Goal: Information Seeking & Learning: Learn about a topic

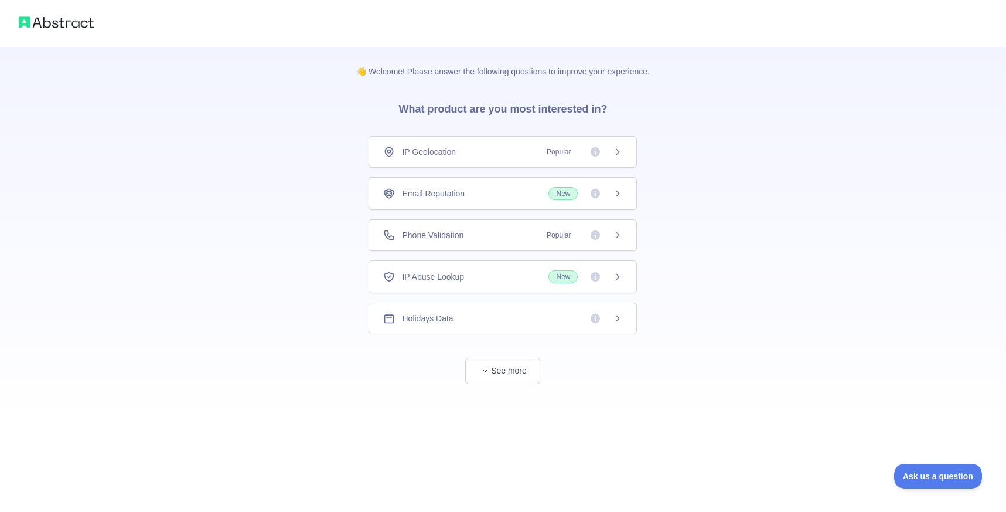
click at [582, 192] on span "New" at bounding box center [586, 193] width 74 height 13
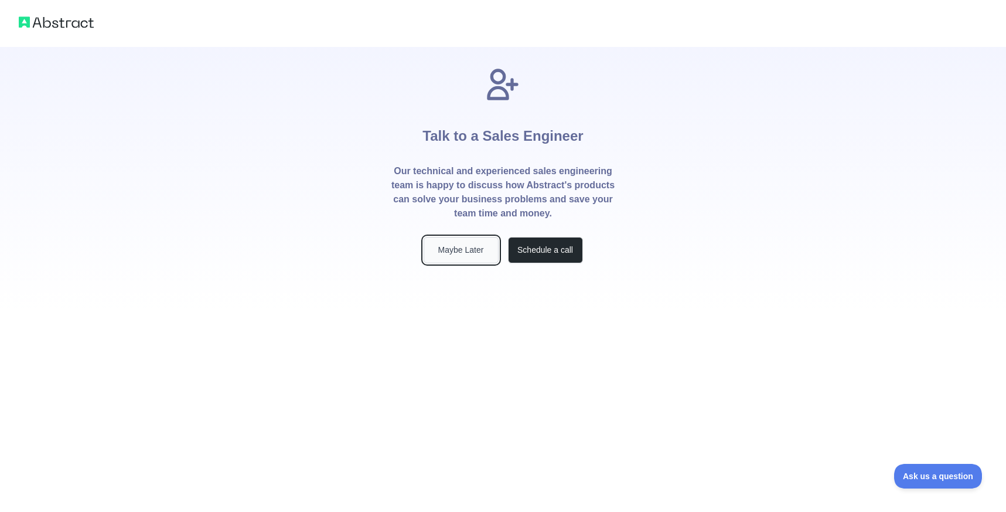
click at [474, 252] on button "Maybe Later" at bounding box center [461, 250] width 75 height 26
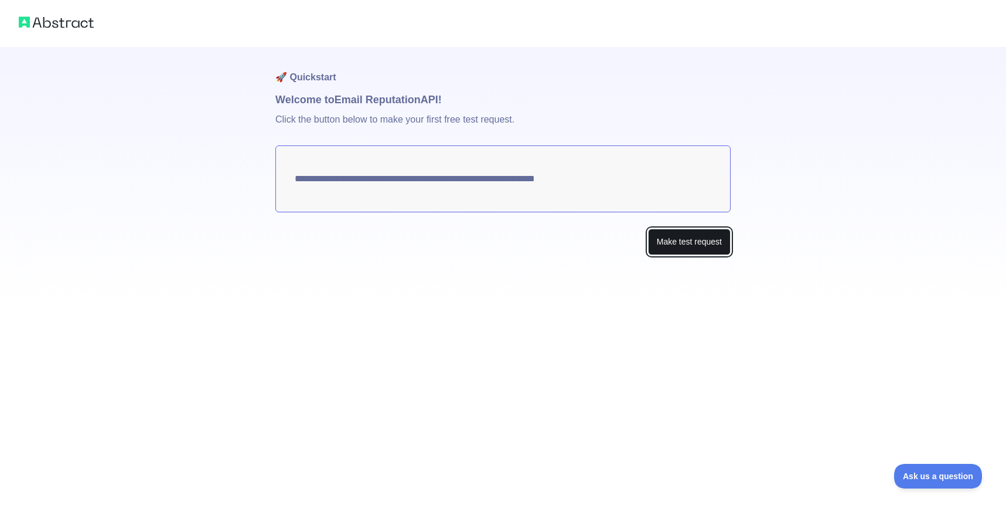
click at [679, 242] on button "Make test request" at bounding box center [689, 242] width 83 height 26
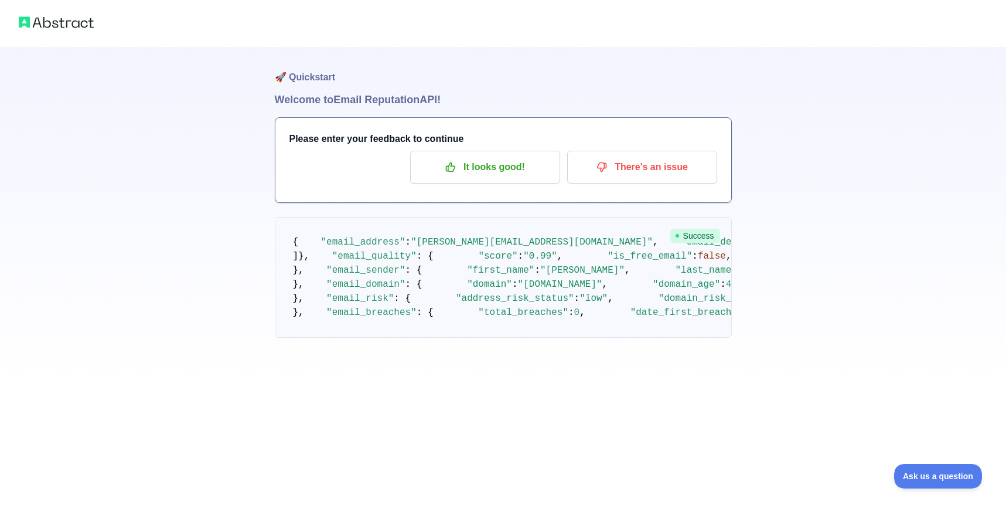
click at [201, 226] on div "🚀 Quickstart Welcome to Email Reputation API! Please enter your feedback to con…" at bounding box center [503, 192] width 1006 height 385
click at [485, 159] on p "It looks good!" at bounding box center [485, 167] width 132 height 20
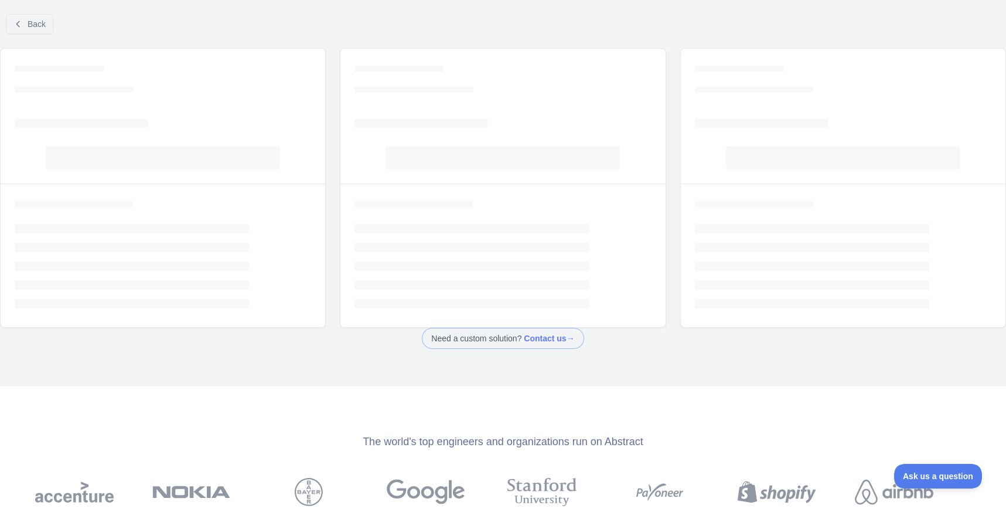
select select "*"
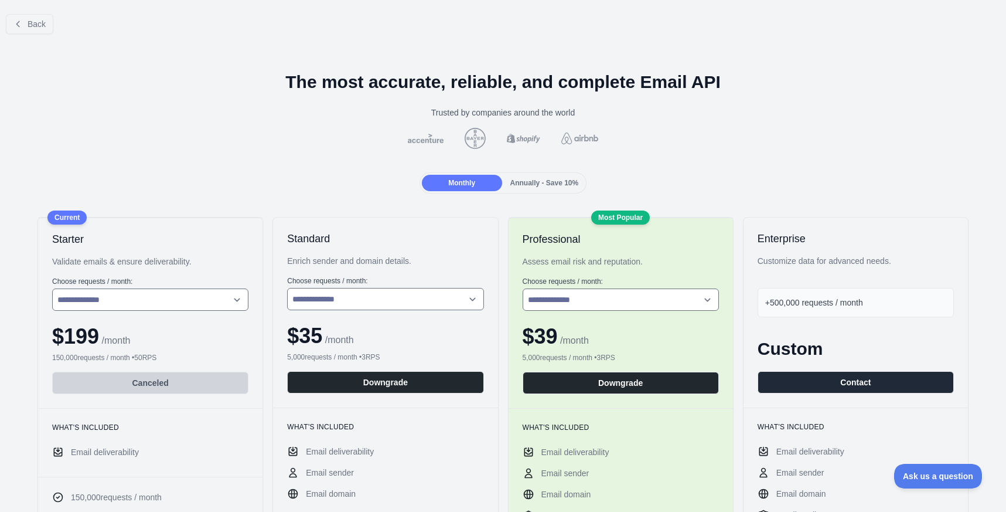
click at [293, 117] on div "Trusted by companies around the world" at bounding box center [503, 113] width 988 height 12
click at [262, 135] on div at bounding box center [503, 138] width 988 height 21
click at [33, 22] on span "Back" at bounding box center [37, 23] width 18 height 9
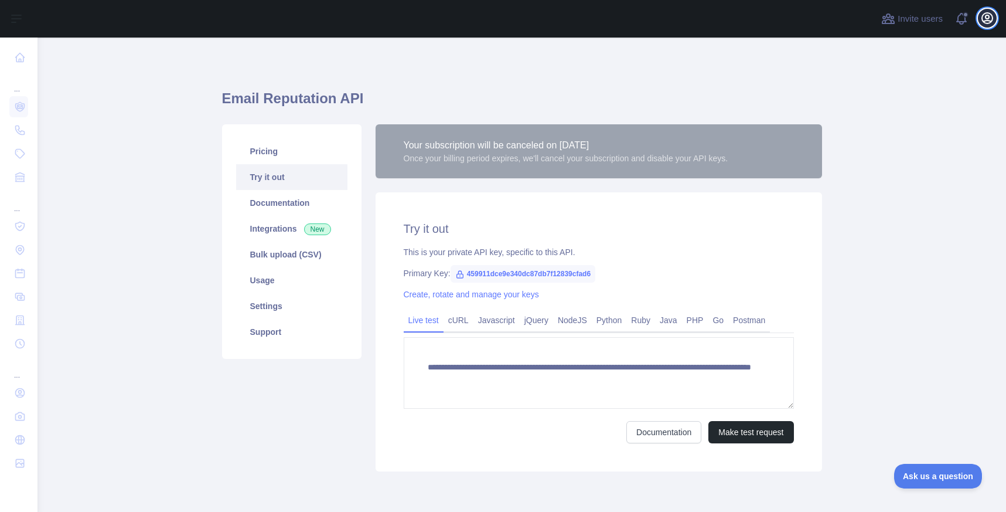
click at [992, 20] on icon "button" at bounding box center [987, 18] width 11 height 11
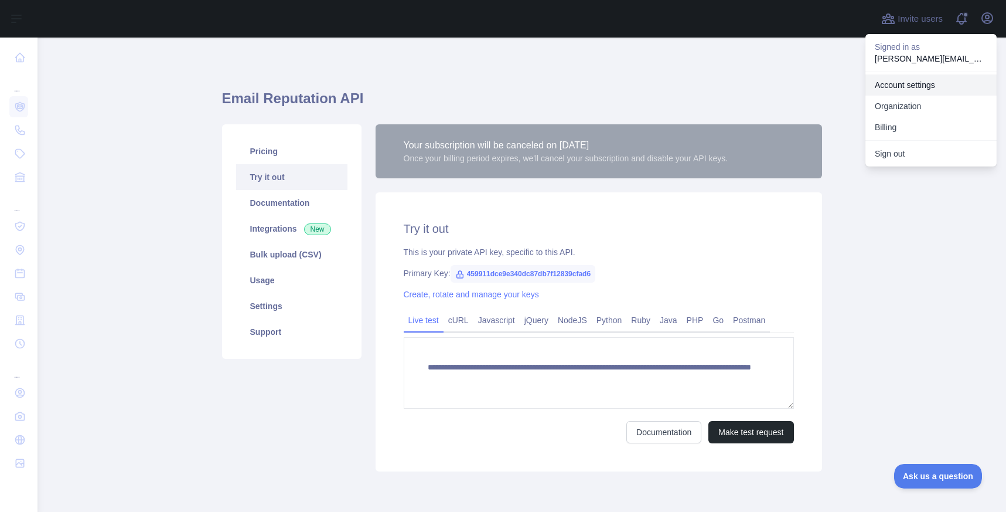
click at [913, 83] on link "Account settings" at bounding box center [931, 84] width 131 height 21
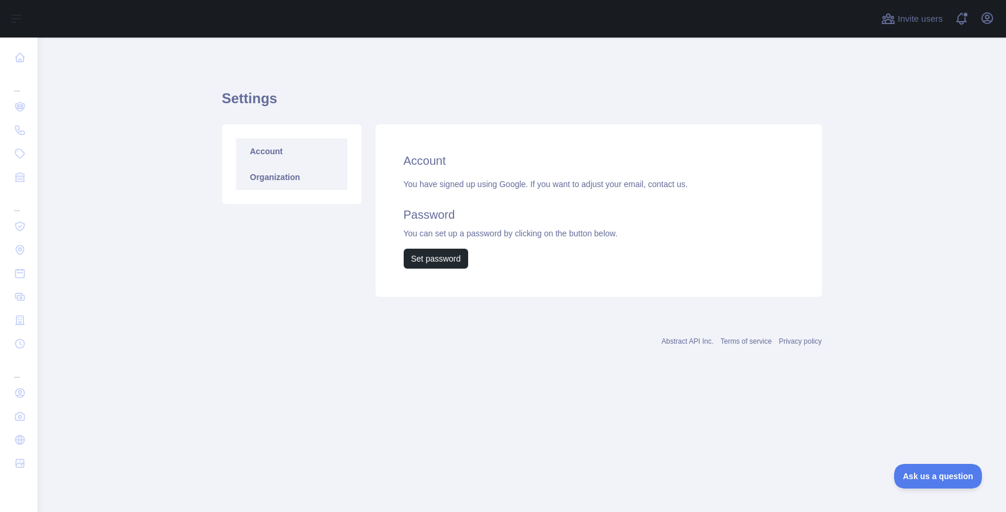
click at [280, 182] on link "Organization" at bounding box center [291, 177] width 111 height 26
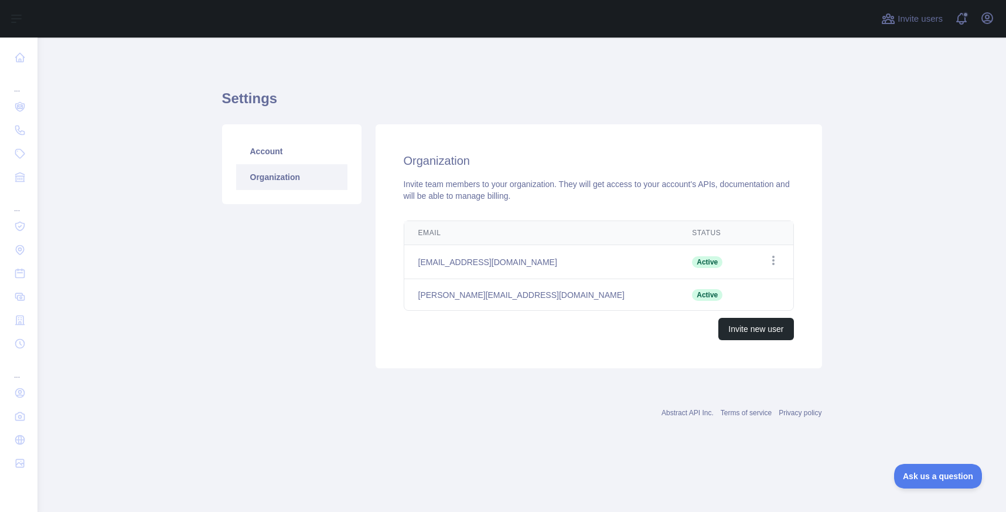
click at [383, 80] on div "Settings Account Organization Organization Invite team members to your organiza…" at bounding box center [522, 225] width 600 height 319
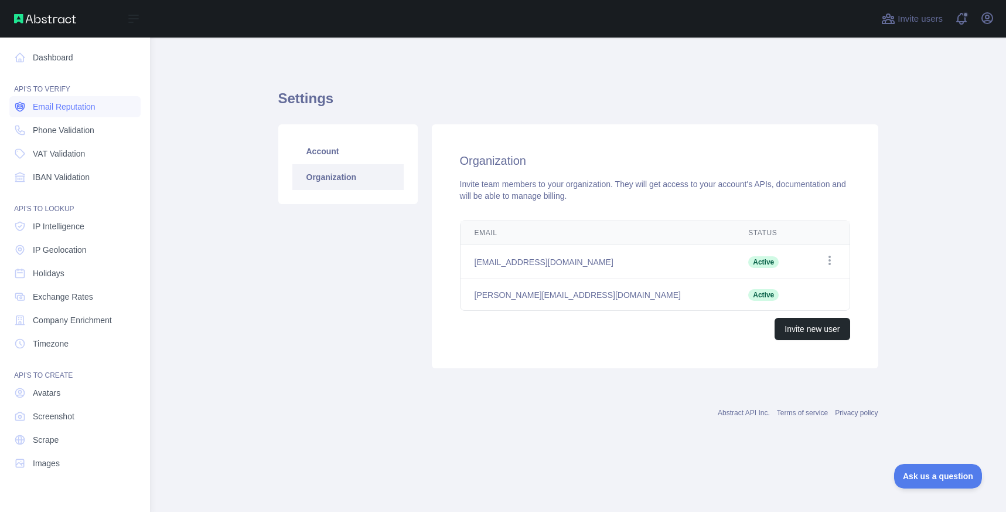
click at [59, 104] on span "Email Reputation" at bounding box center [64, 107] width 63 height 12
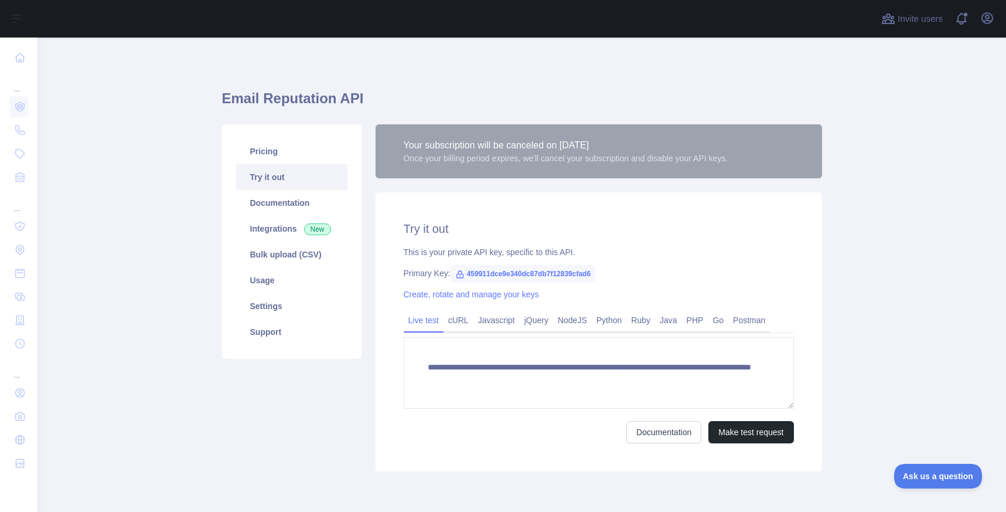
click at [154, 221] on main "**********" at bounding box center [522, 275] width 969 height 474
click at [561, 273] on span "459911dce9e340dc87db7f12839cfad6" at bounding box center [523, 274] width 145 height 18
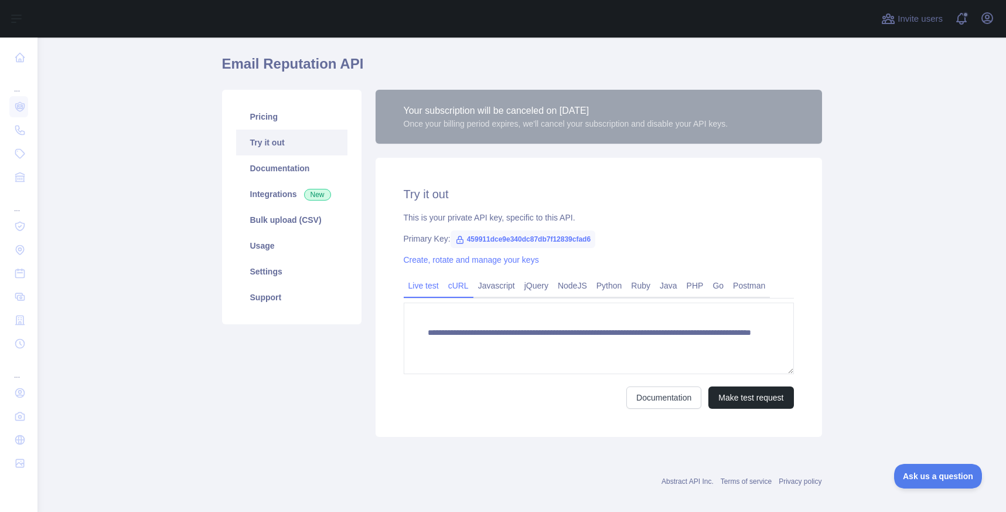
click at [459, 283] on link "cURL" at bounding box center [459, 285] width 30 height 19
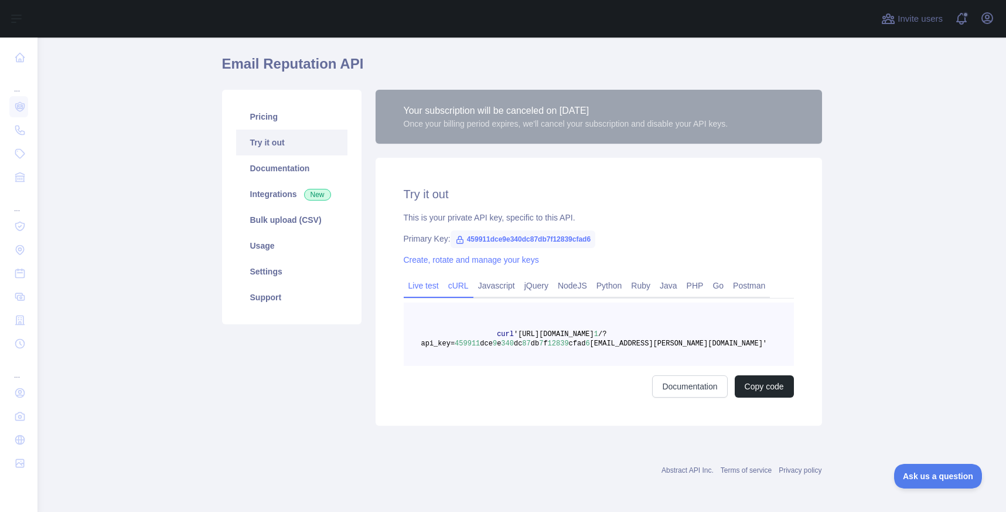
click at [423, 286] on link "Live test" at bounding box center [424, 285] width 40 height 19
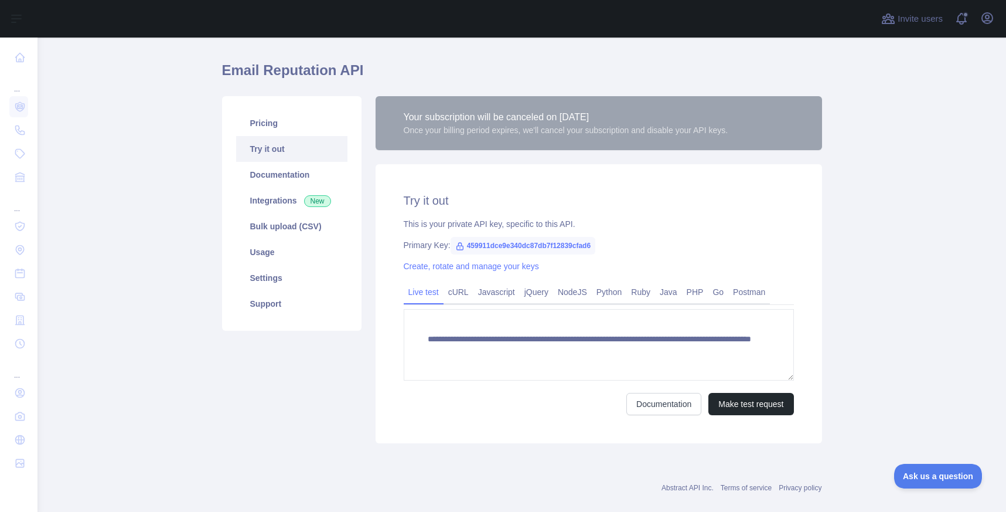
scroll to position [18, 0]
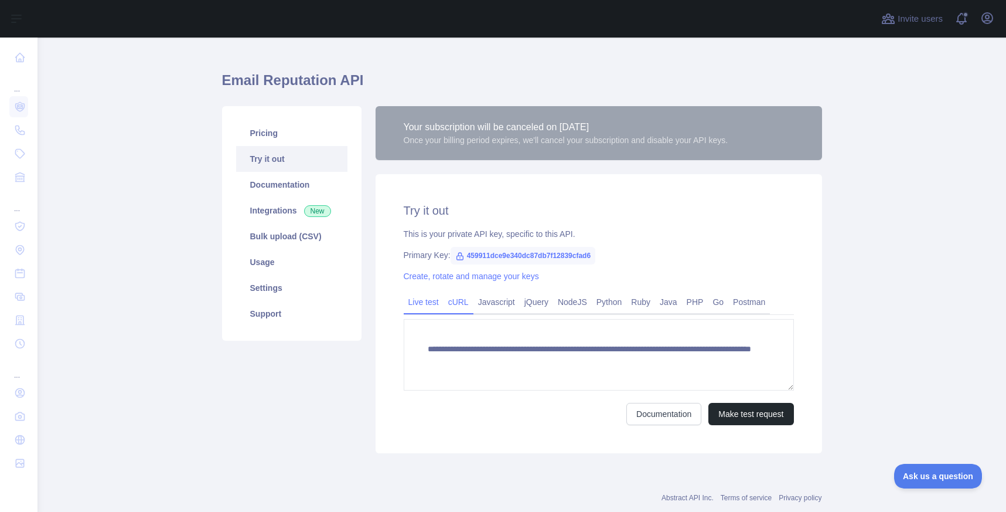
click at [461, 308] on link "cURL" at bounding box center [459, 302] width 30 height 19
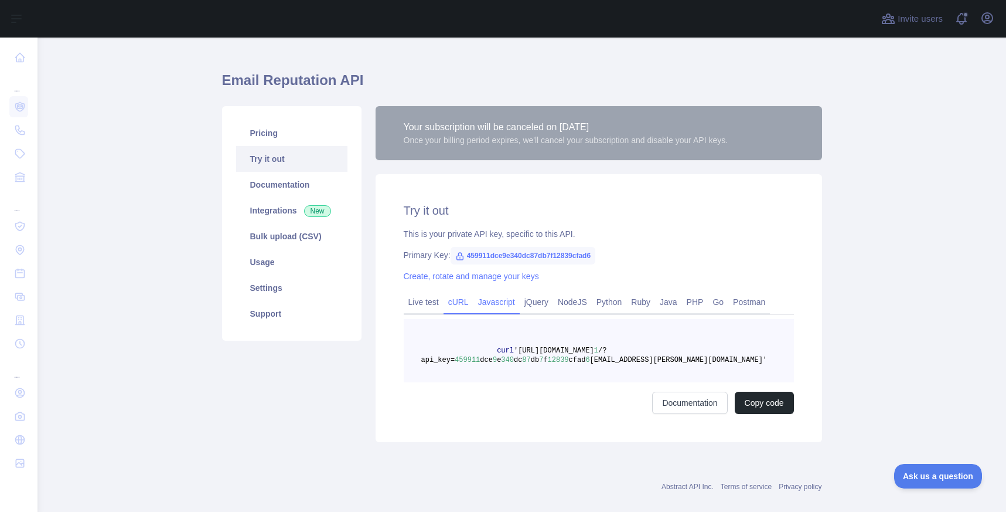
click at [502, 302] on link "Javascript" at bounding box center [497, 302] width 46 height 19
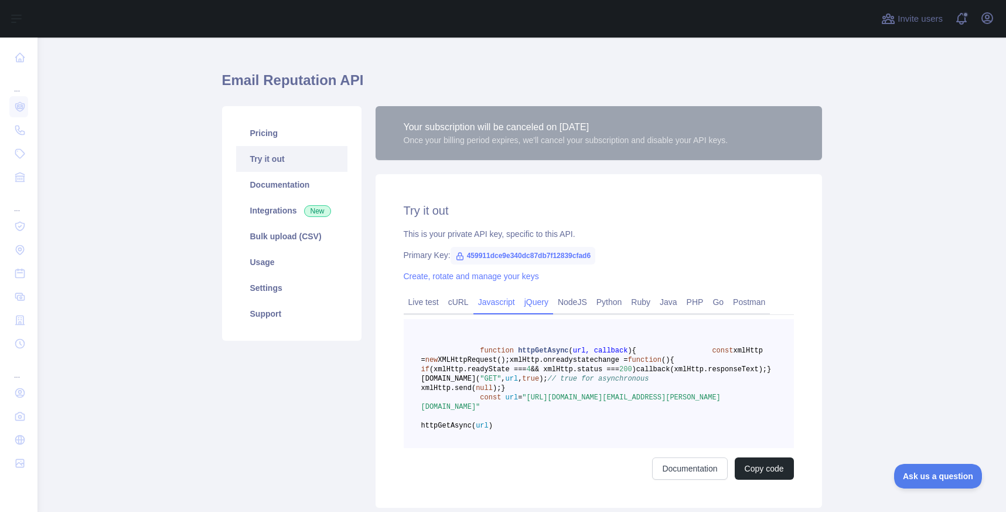
click at [546, 302] on link "jQuery" at bounding box center [536, 302] width 33 height 19
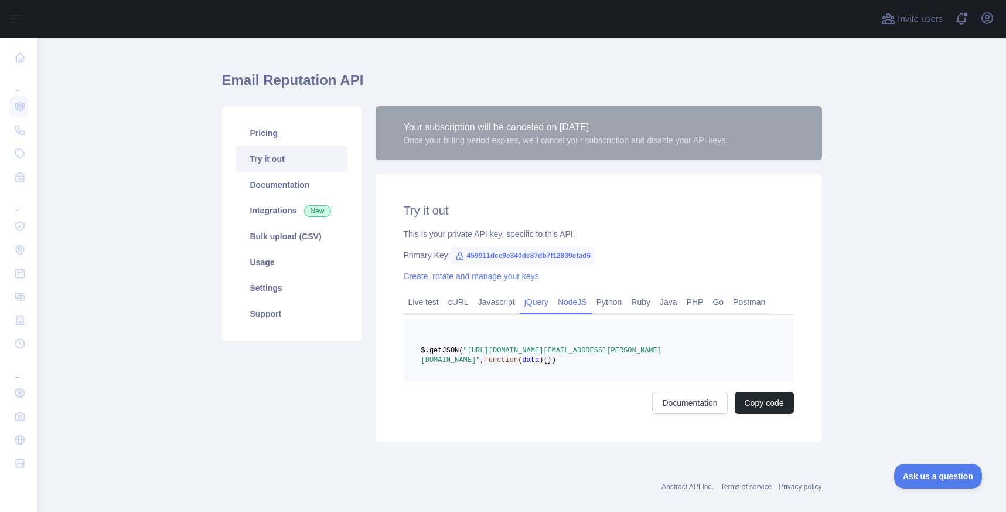
click at [581, 302] on link "NodeJS" at bounding box center [572, 302] width 39 height 19
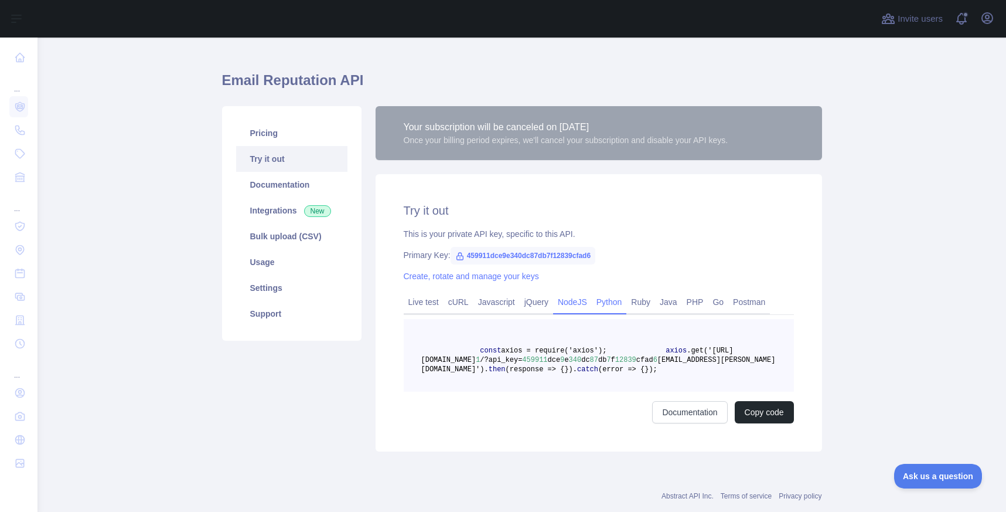
click at [619, 302] on link "Python" at bounding box center [609, 302] width 35 height 19
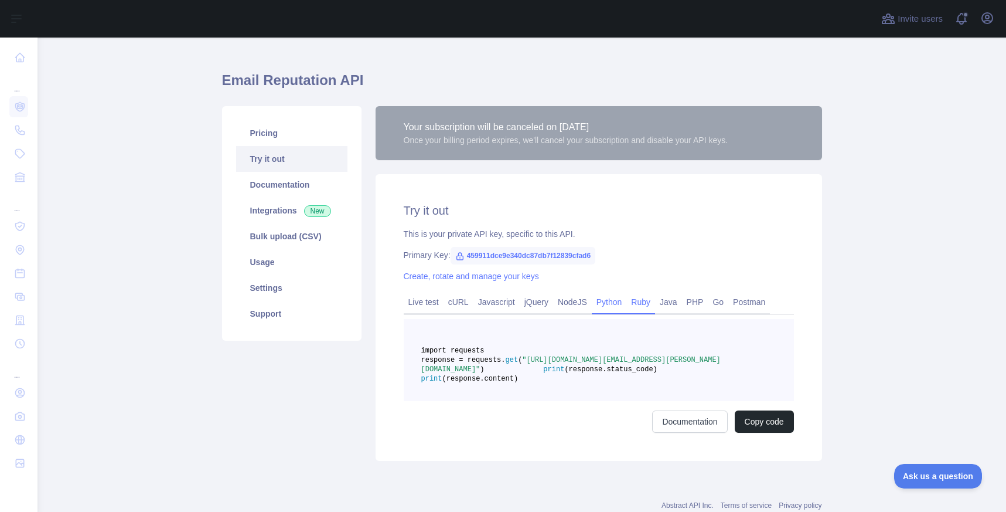
click at [649, 305] on link "Ruby" at bounding box center [641, 302] width 29 height 19
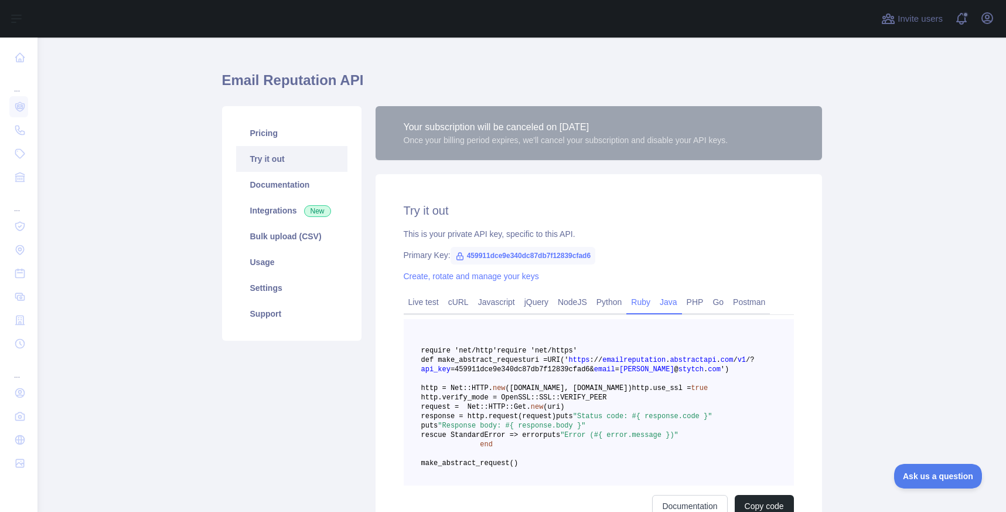
click at [682, 304] on link "Java" at bounding box center [668, 302] width 27 height 19
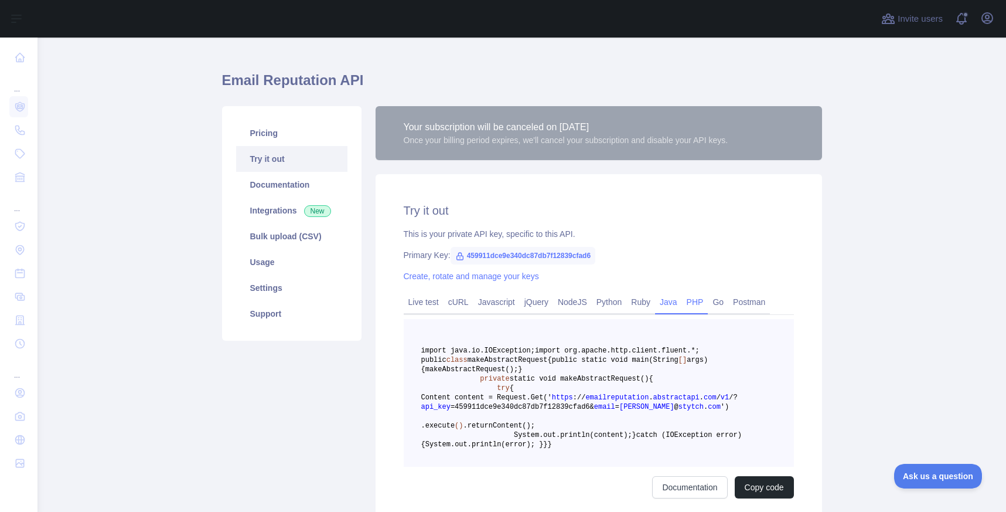
click at [709, 304] on link "PHP" at bounding box center [695, 302] width 26 height 19
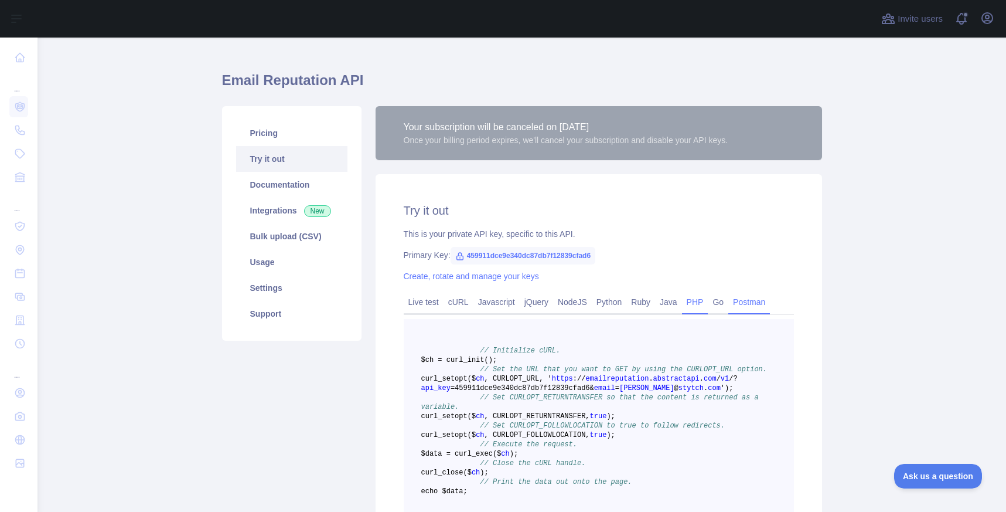
click at [765, 304] on link "Postman" at bounding box center [750, 302] width 42 height 19
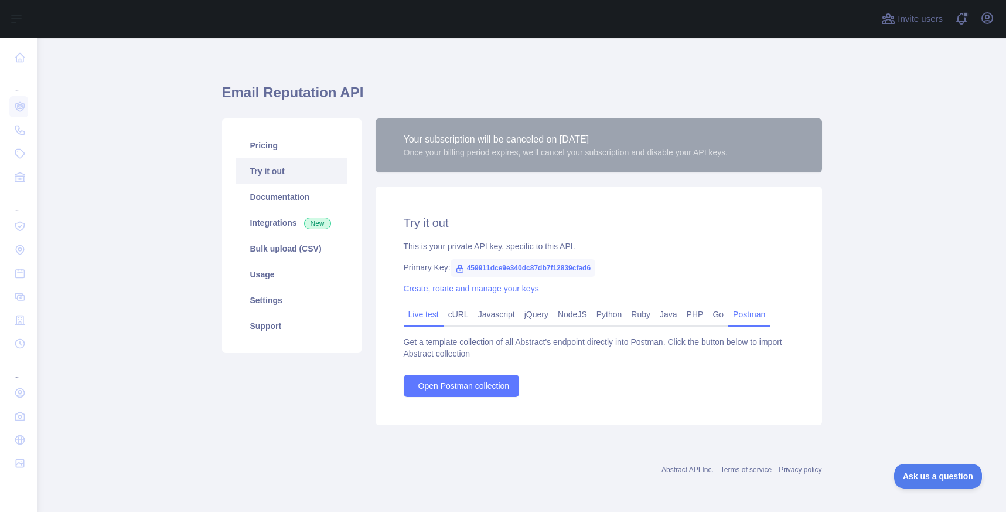
click at [424, 310] on link "Live test" at bounding box center [424, 314] width 40 height 19
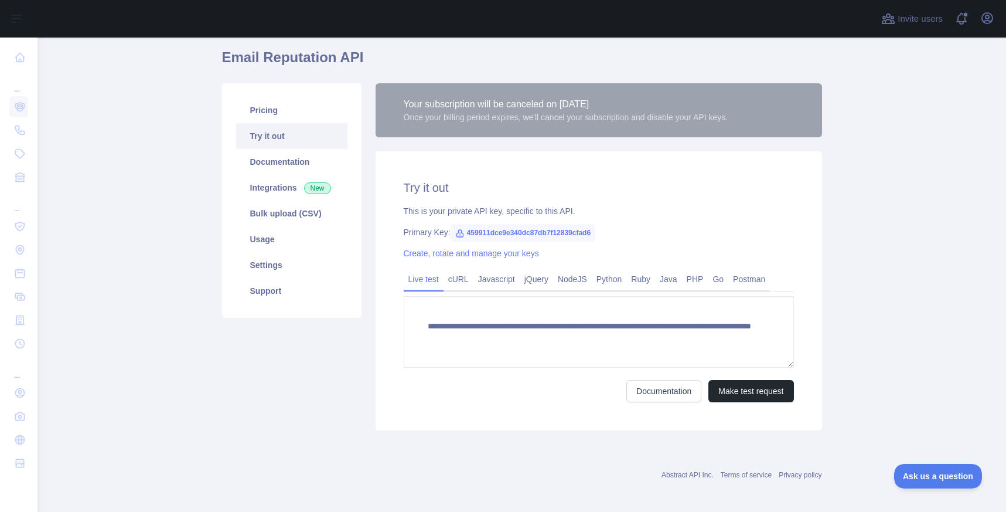
scroll to position [46, 0]
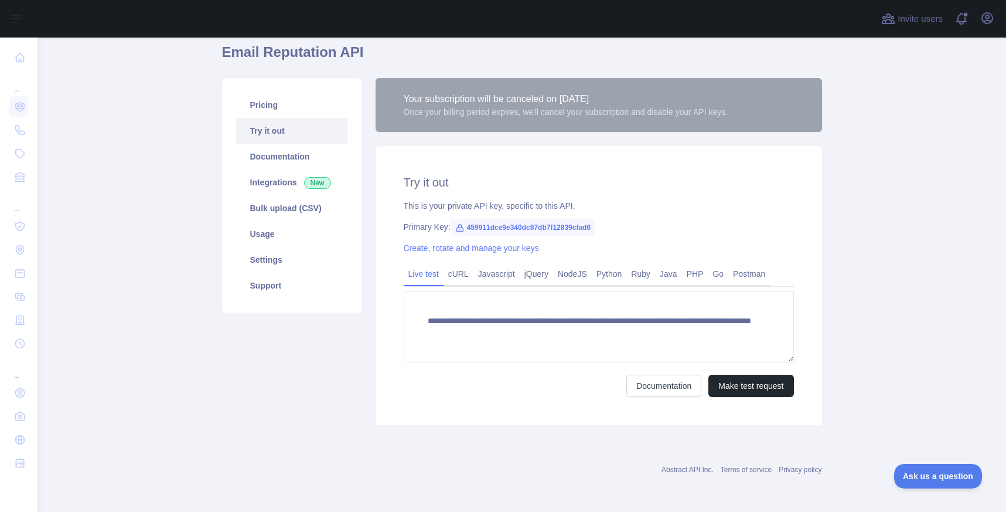
click at [867, 249] on main "**********" at bounding box center [522, 275] width 969 height 474
click at [536, 227] on span "459911dce9e340dc87db7f12839cfad6" at bounding box center [523, 228] width 145 height 18
click at [460, 228] on icon at bounding box center [459, 227] width 9 height 9
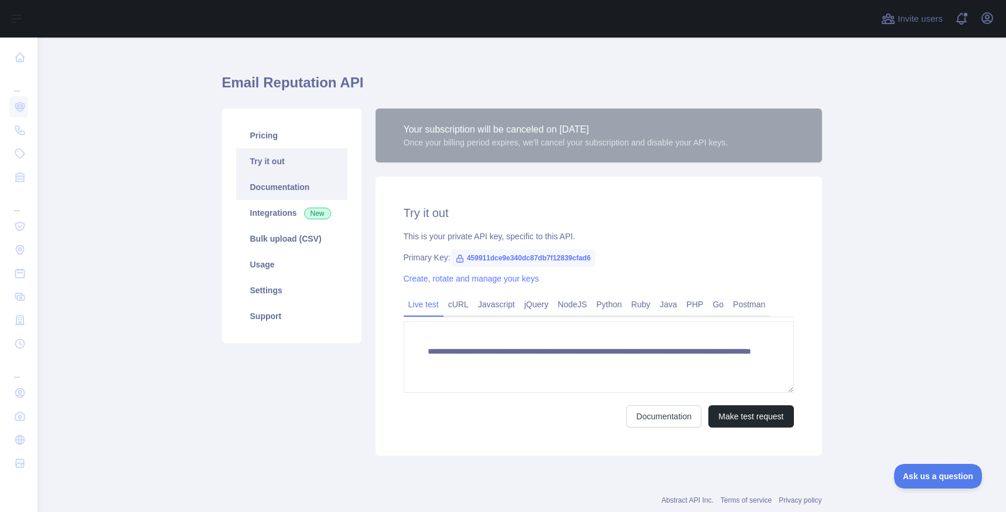
click at [291, 190] on link "Documentation" at bounding box center [291, 187] width 111 height 26
